Goal: Find specific page/section: Find specific page/section

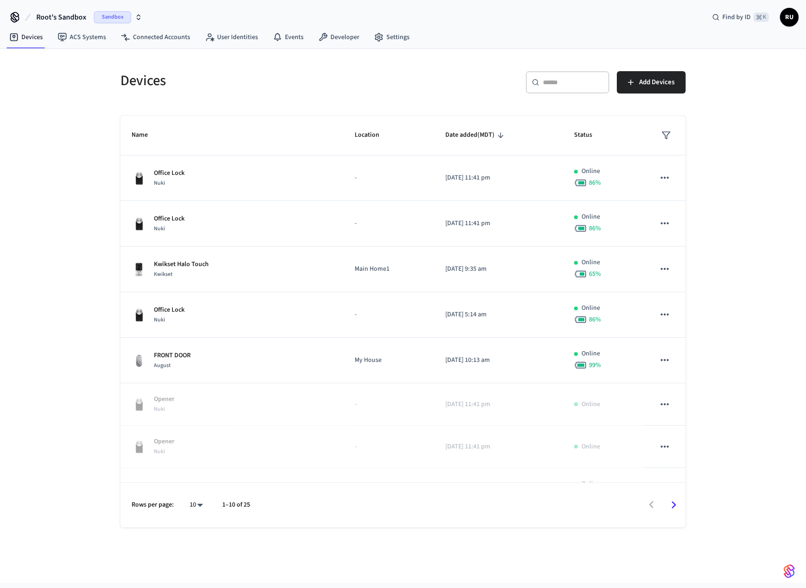
click at [113, 15] on span "Sandbox" at bounding box center [112, 17] width 37 height 12
click at [112, 78] on span "Production" at bounding box center [120, 78] width 37 height 12
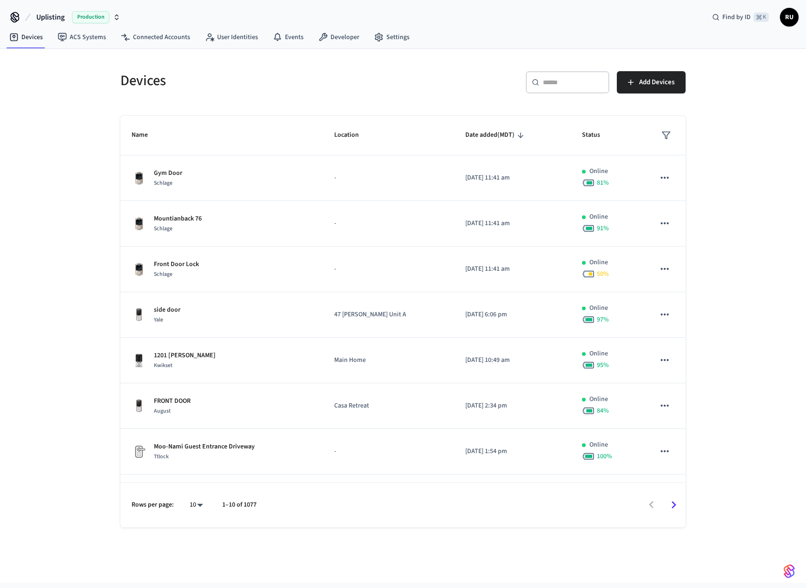
click at [559, 91] on div "​ ​" at bounding box center [568, 82] width 84 height 22
paste input "**********"
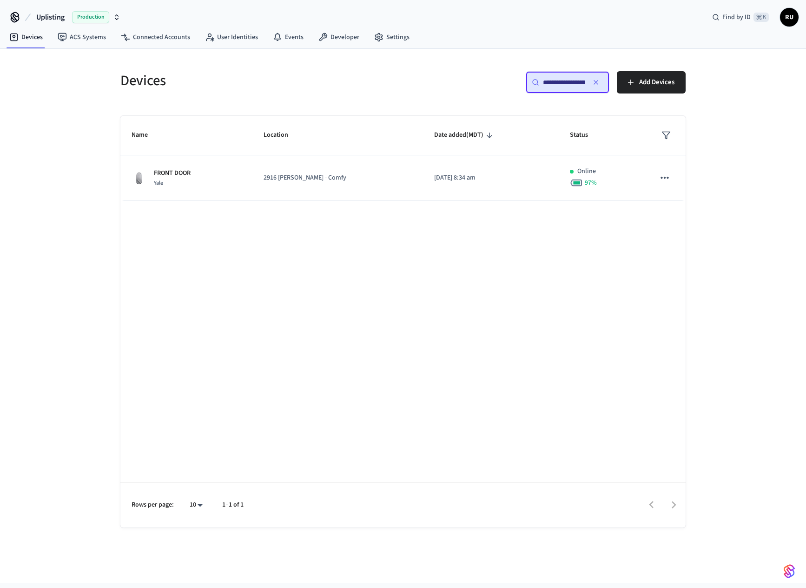
scroll to position [0, 67]
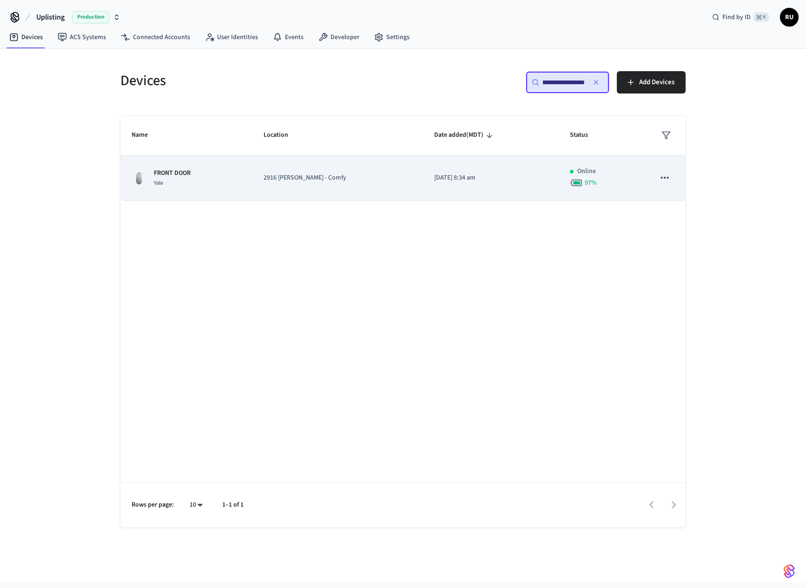
type input "**********"
click at [181, 170] on p "FRONT DOOR" at bounding box center [172, 173] width 37 height 10
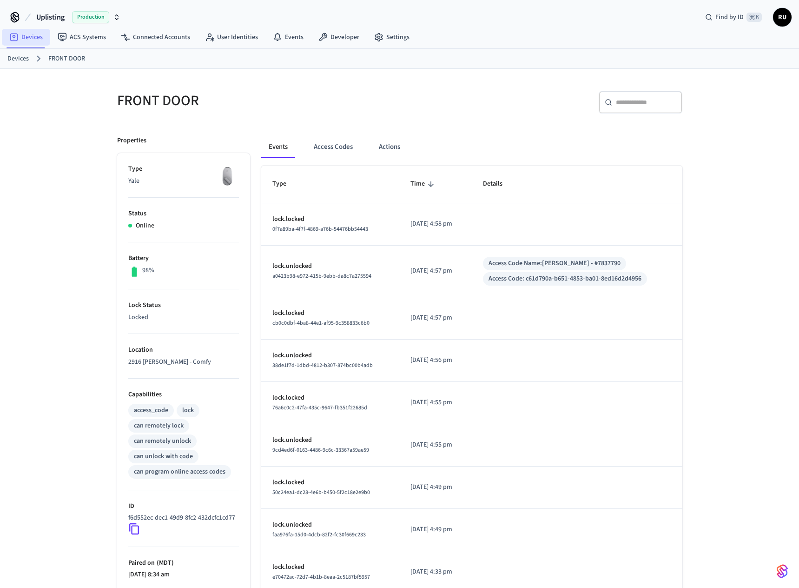
click at [40, 40] on link "Devices" at bounding box center [26, 37] width 48 height 17
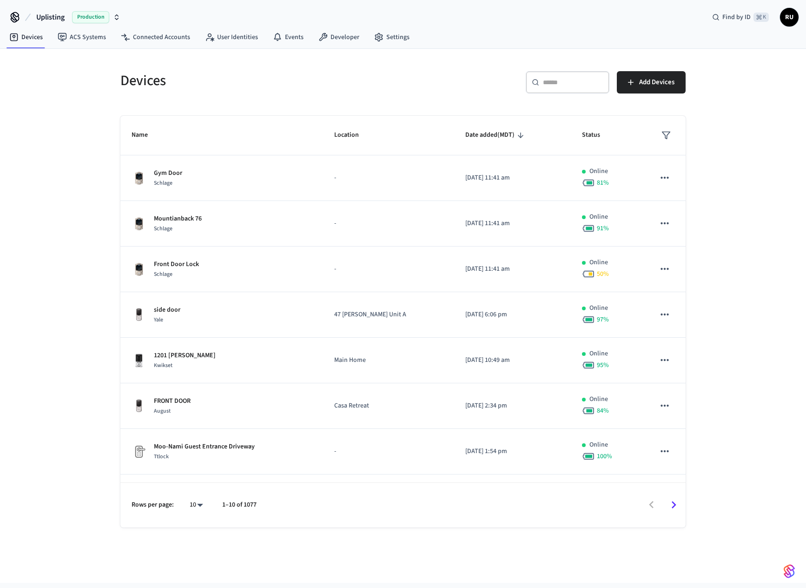
click at [577, 78] on input "text" at bounding box center [573, 82] width 60 height 9
paste input "**********"
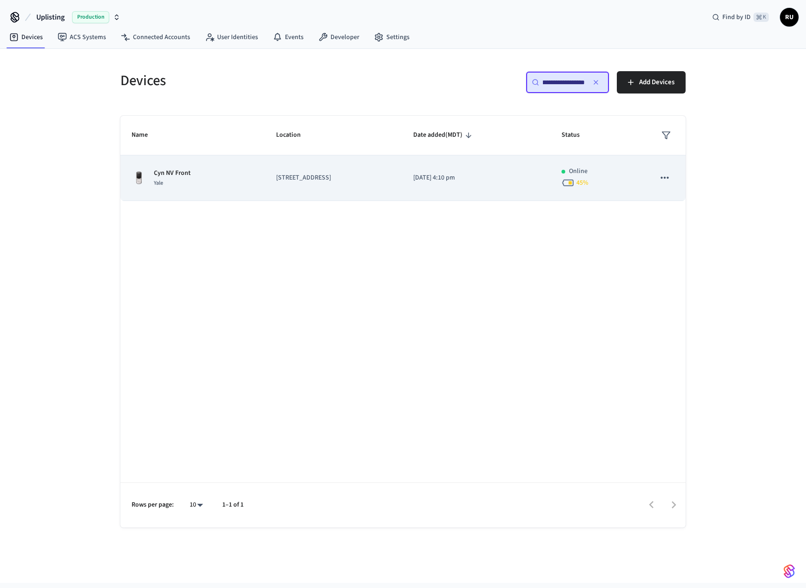
type input "**********"
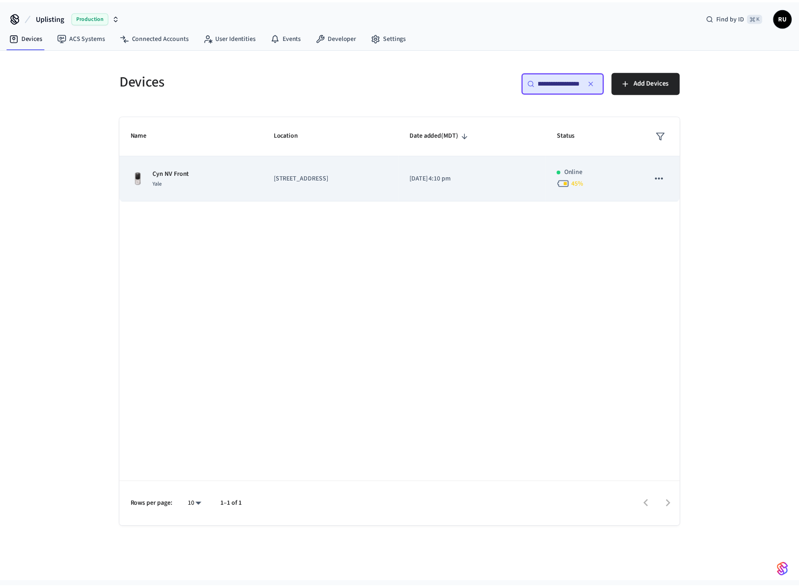
scroll to position [0, 0]
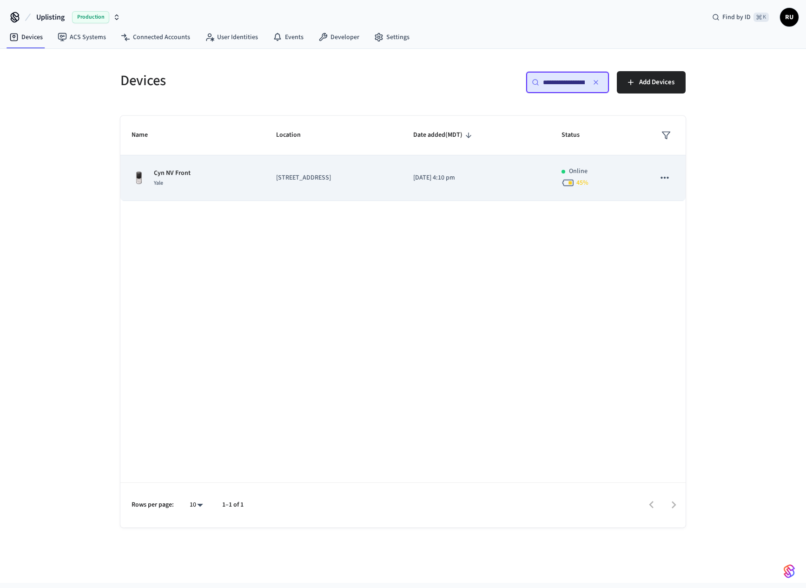
click at [276, 176] on p "[STREET_ADDRESS]" at bounding box center [333, 178] width 115 height 10
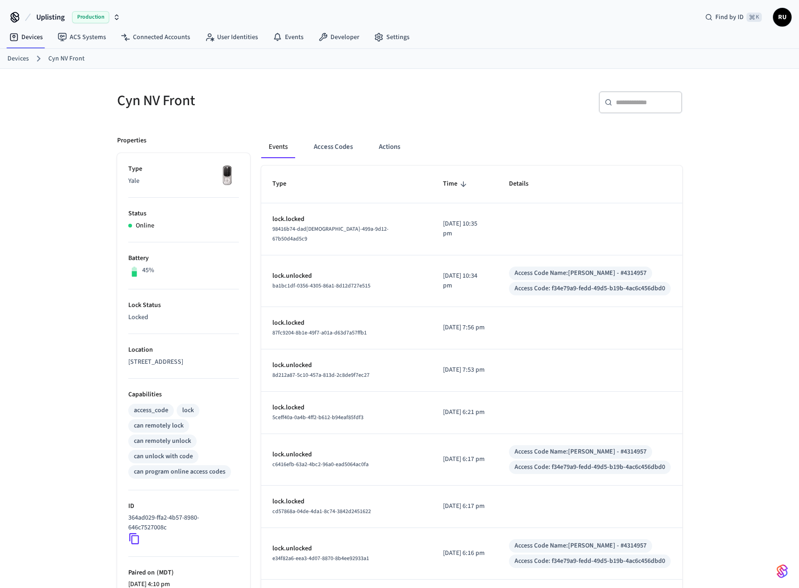
scroll to position [0, 0]
click at [40, 40] on link "Devices" at bounding box center [26, 36] width 48 height 17
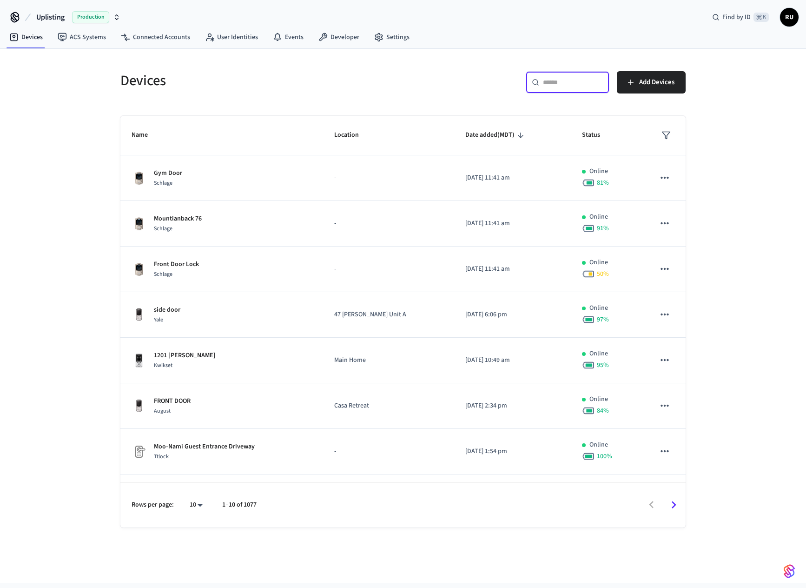
click at [559, 87] on input "text" at bounding box center [573, 82] width 60 height 9
paste input "**********"
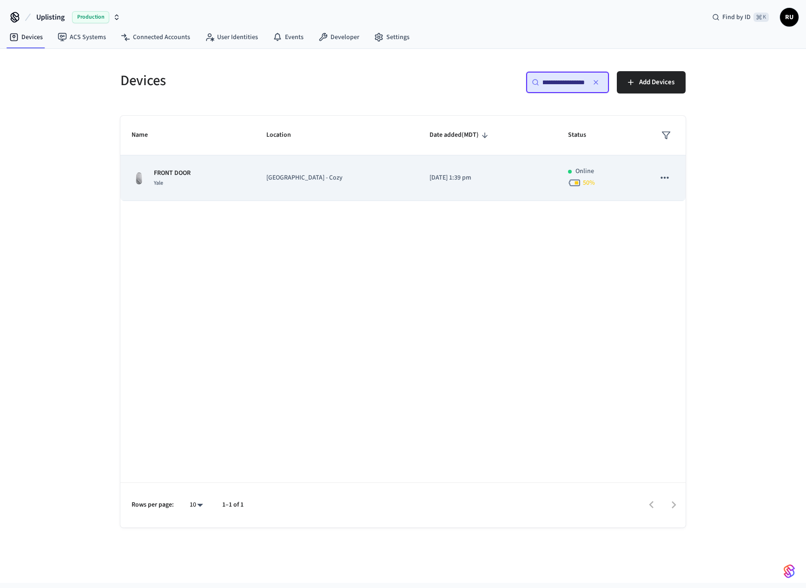
type input "**********"
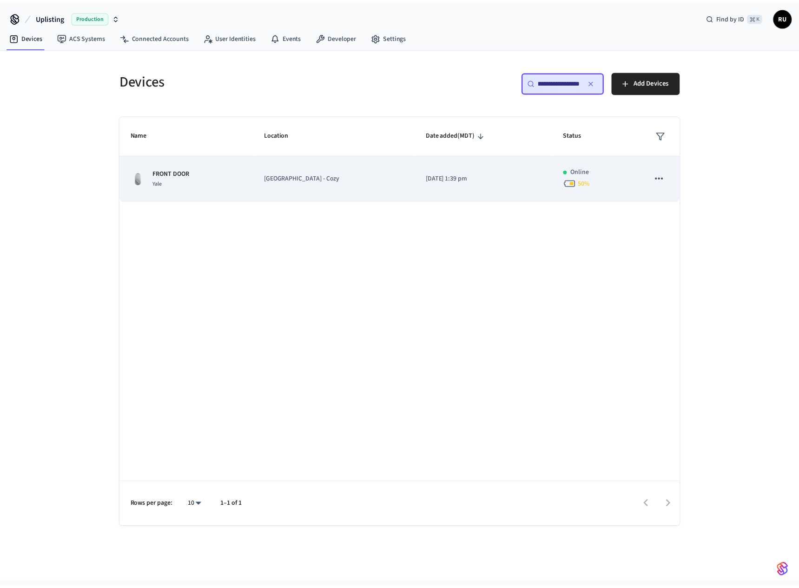
scroll to position [0, 0]
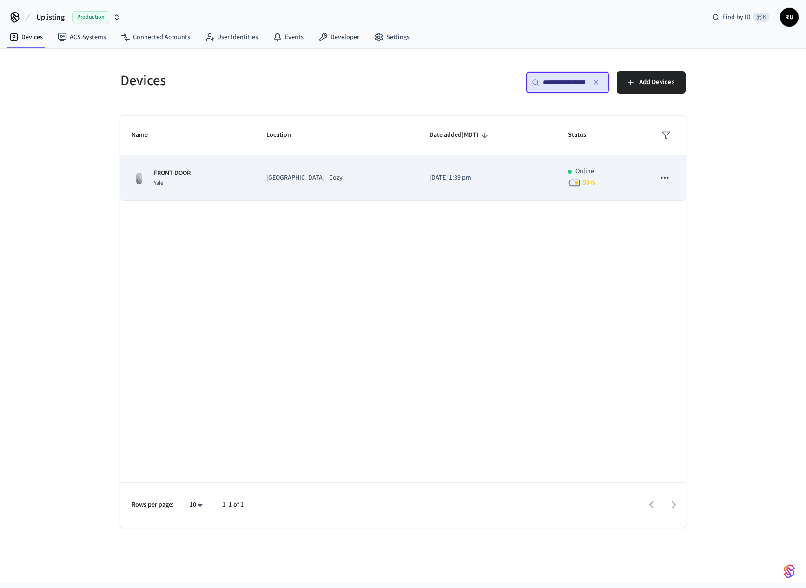
click at [177, 171] on p "FRONT DOOR" at bounding box center [172, 173] width 37 height 10
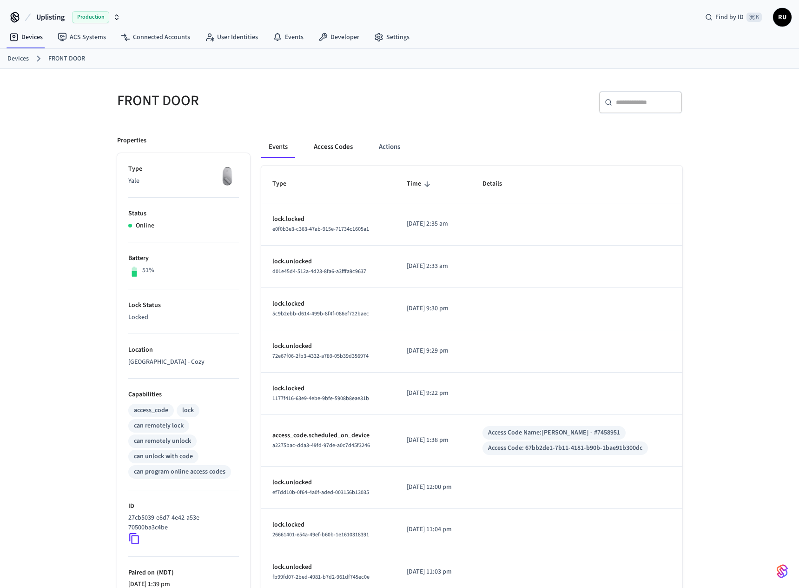
click at [335, 152] on button "Access Codes" at bounding box center [333, 147] width 54 height 22
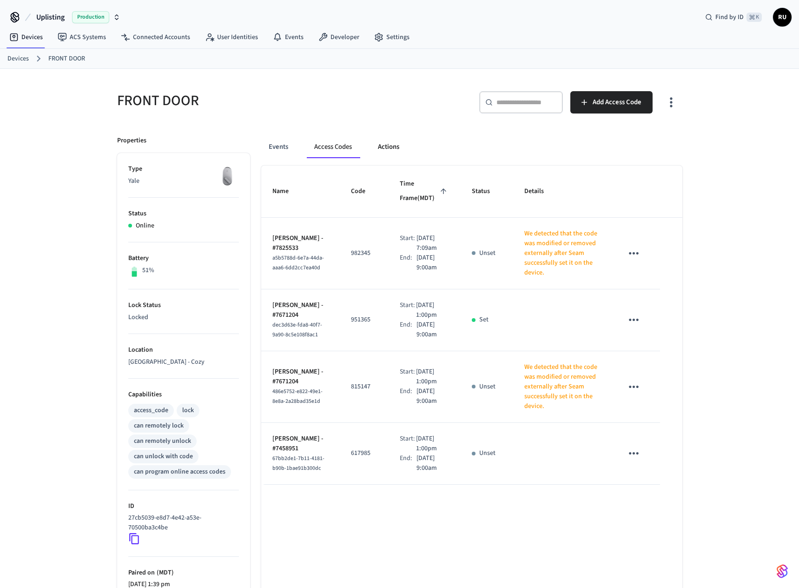
click at [395, 153] on button "Actions" at bounding box center [389, 147] width 36 height 22
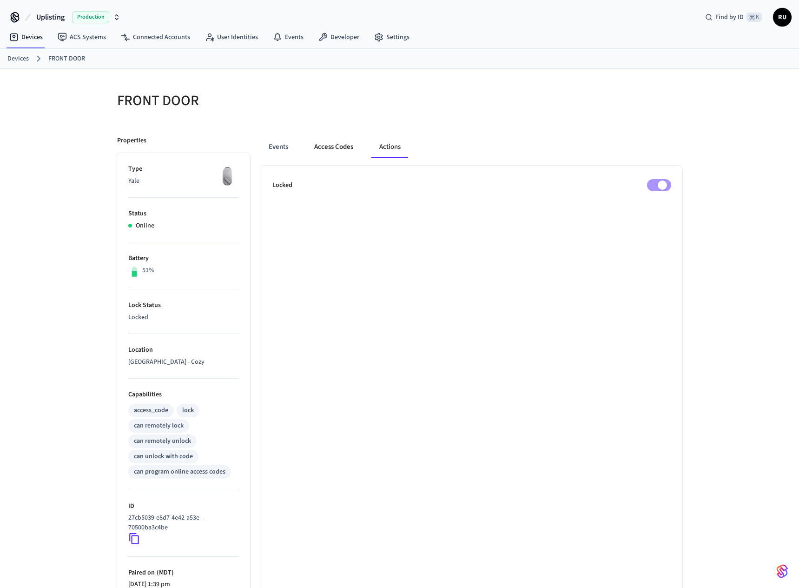
click at [341, 150] on button "Access Codes" at bounding box center [334, 147] width 54 height 22
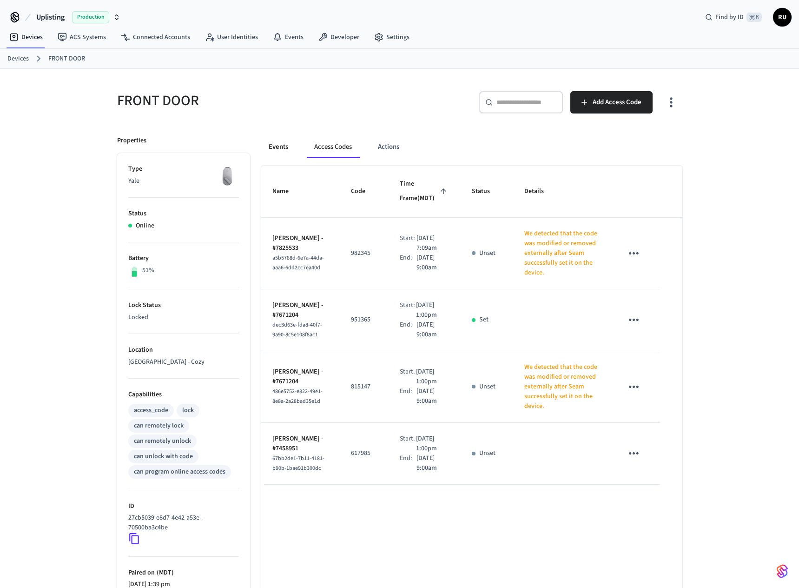
click at [277, 153] on button "Events" at bounding box center [278, 147] width 34 height 22
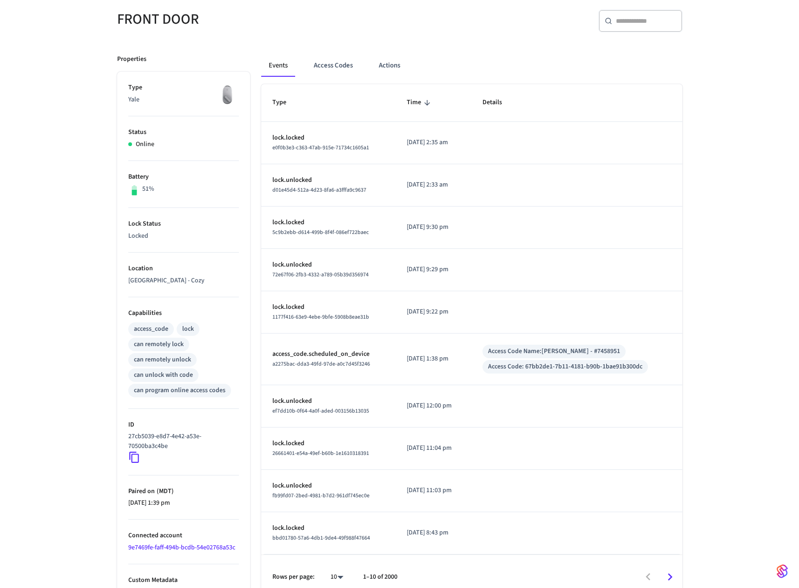
scroll to position [93, 0]
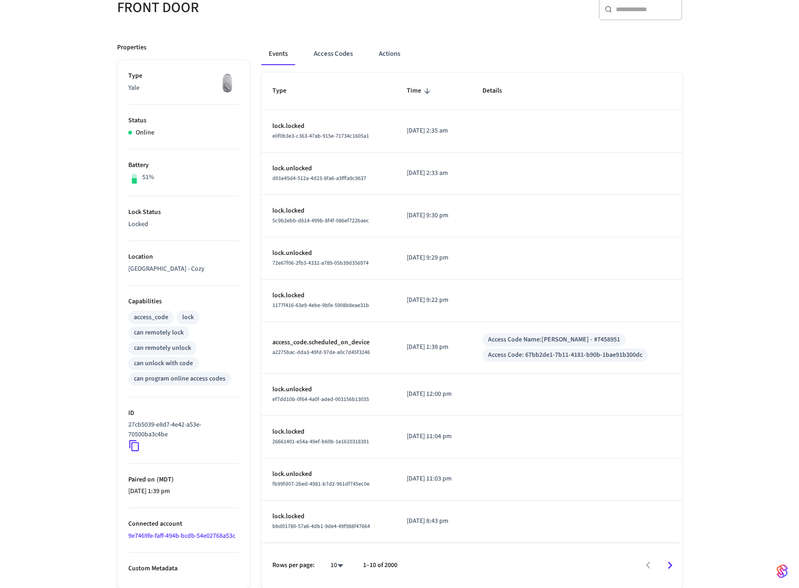
click at [557, 355] on div "Access Code: 67bb2de1-7b11-4181-b90b-1bae91b300dc" at bounding box center [565, 355] width 154 height 10
click at [343, 55] on button "Access Codes" at bounding box center [333, 54] width 54 height 22
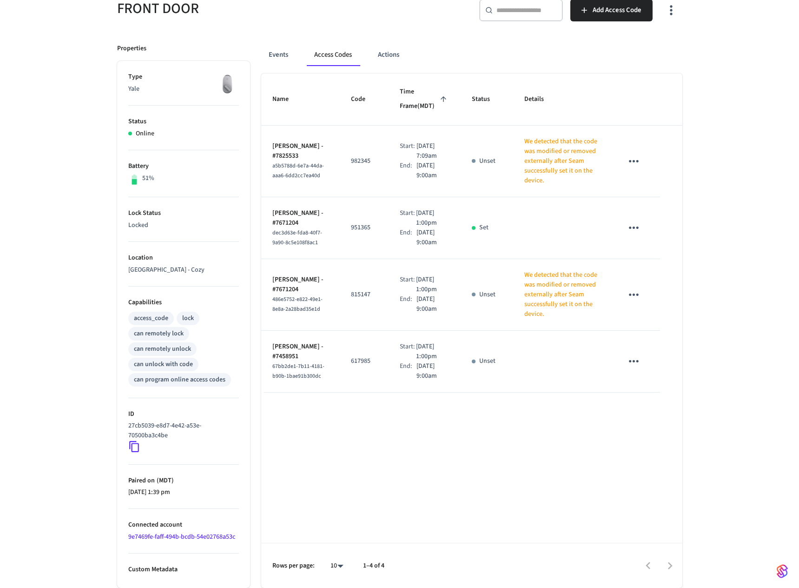
click at [373, 314] on td "815147" at bounding box center [364, 295] width 49 height 72
click at [354, 233] on p "951365" at bounding box center [364, 228] width 27 height 10
click at [636, 302] on icon "sticky table" at bounding box center [634, 294] width 14 height 14
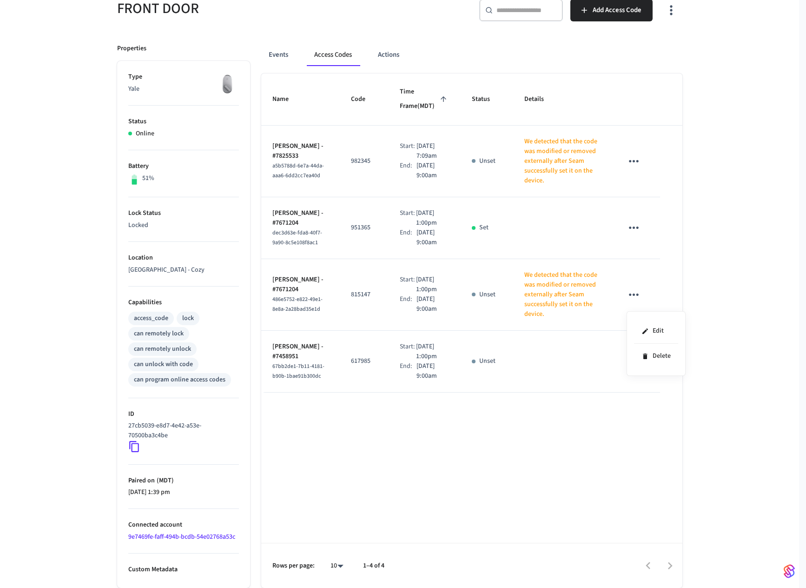
click at [739, 235] on div at bounding box center [403, 294] width 806 height 588
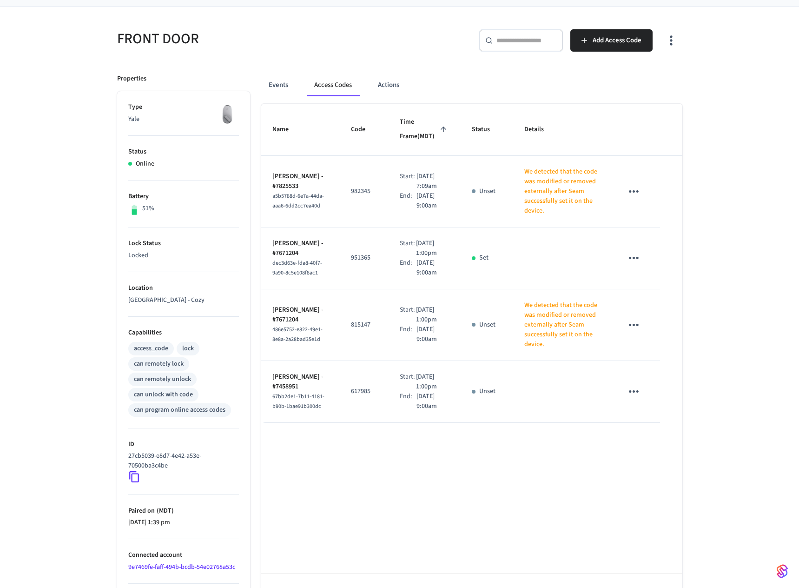
scroll to position [59, 0]
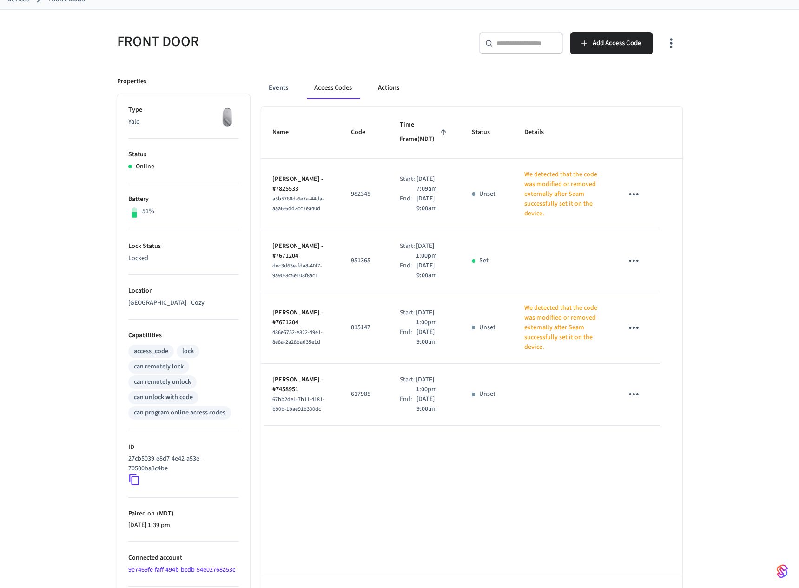
click at [392, 92] on button "Actions" at bounding box center [389, 88] width 36 height 22
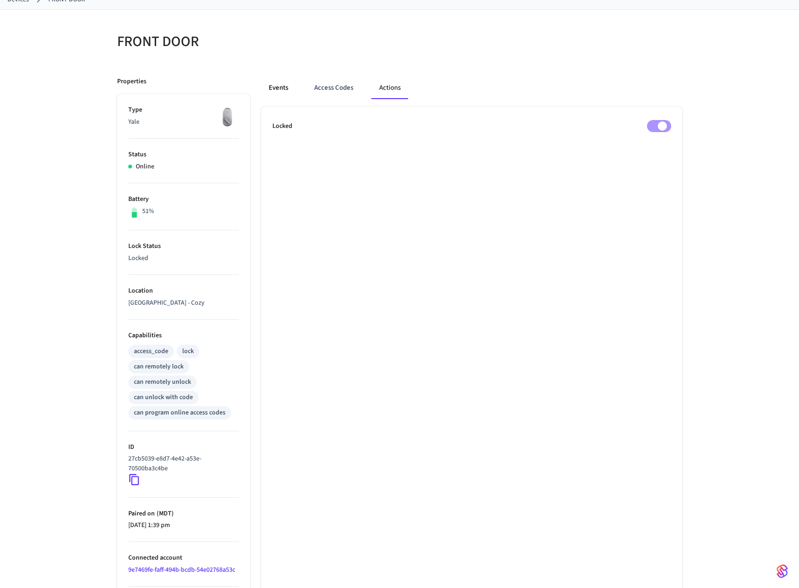
click at [283, 85] on button "Events" at bounding box center [278, 88] width 34 height 22
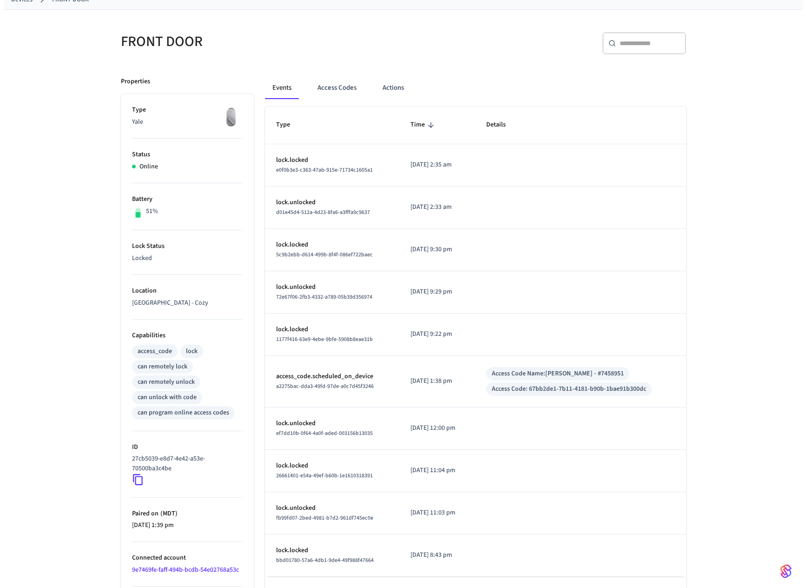
scroll to position [93, 0]
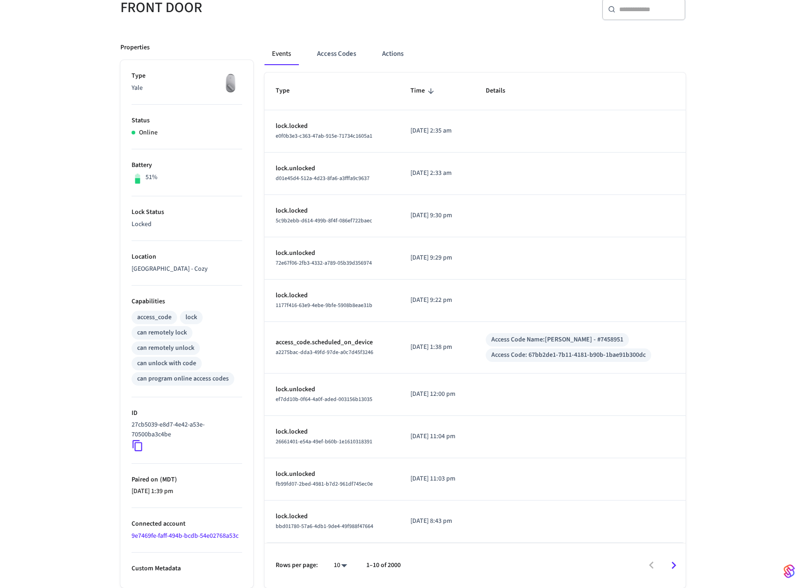
click at [341, 566] on body "Uplisting Production Find by ID ⌘ K RU Devices ACS Systems Connected Accounts U…" at bounding box center [403, 247] width 806 height 681
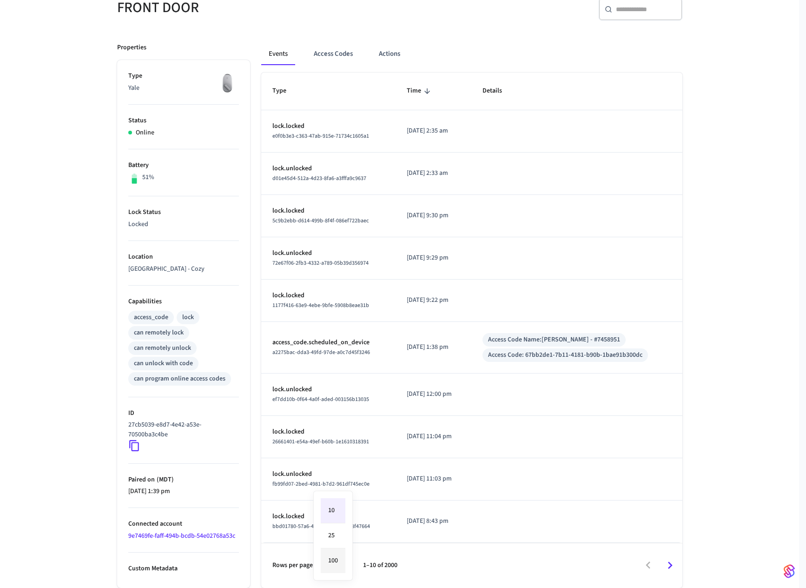
click at [332, 565] on li "100" at bounding box center [333, 560] width 25 height 25
type input "***"
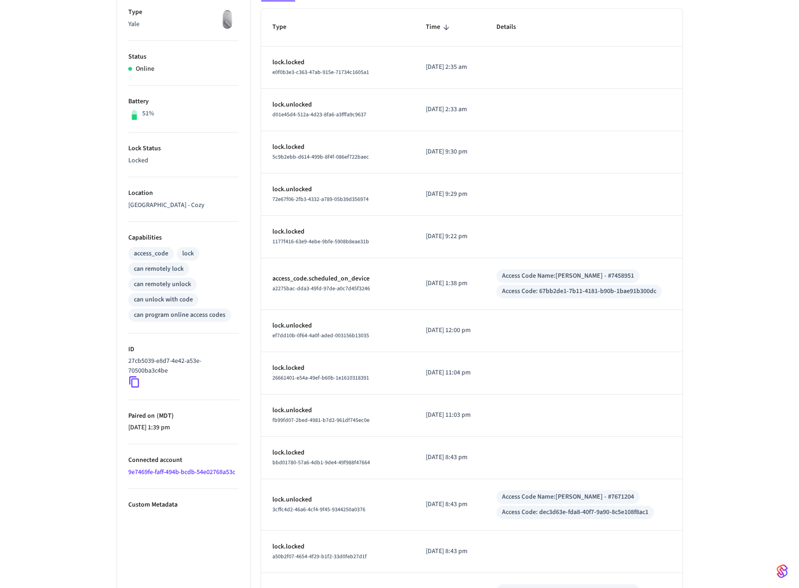
scroll to position [0, 0]
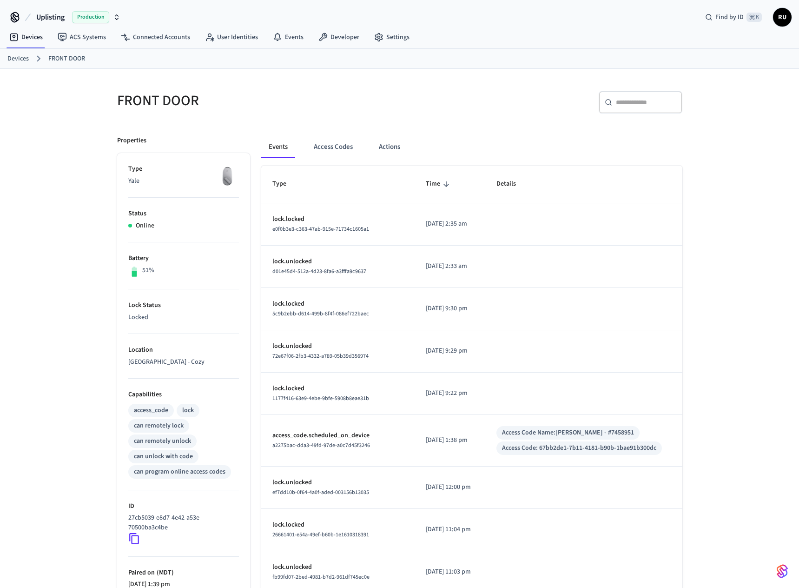
click at [166, 182] on p "Yale" at bounding box center [183, 181] width 111 height 10
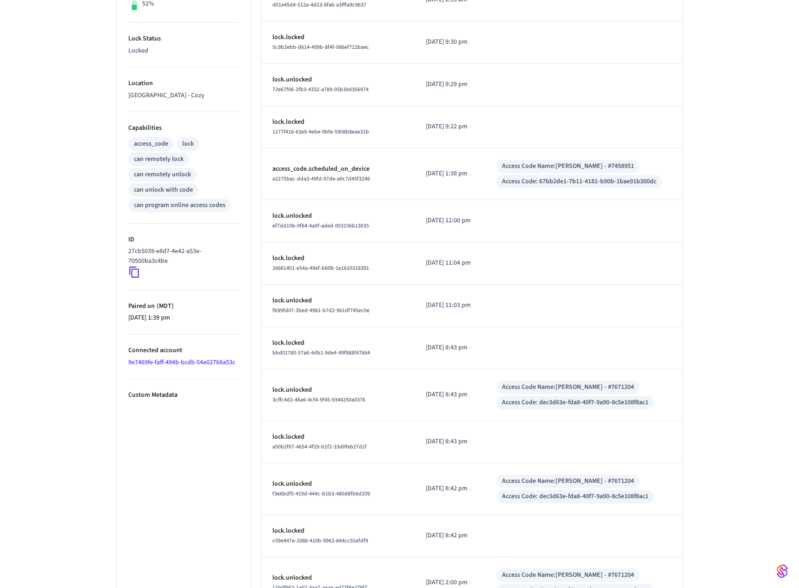
scroll to position [268, 0]
click at [154, 398] on p "Custom Metadata" at bounding box center [183, 394] width 111 height 10
click at [161, 361] on link "9e7469fe-faff-494b-bcdb-54e02768a53c" at bounding box center [181, 360] width 107 height 9
